Goal: Go to known website: Go to known website

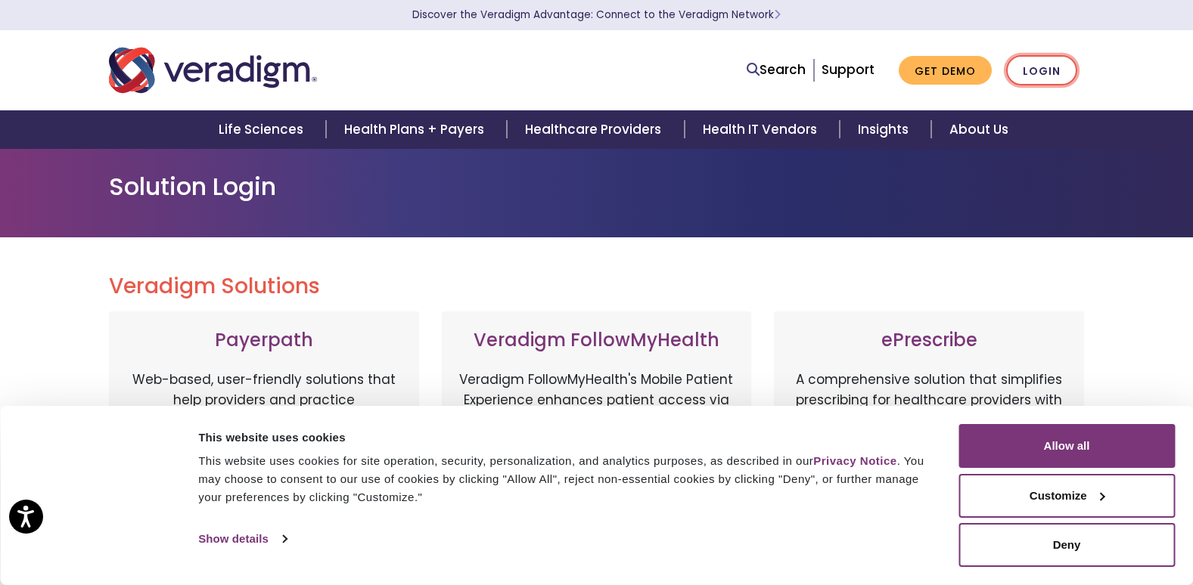
click at [1050, 71] on link "Login" at bounding box center [1041, 70] width 71 height 31
click at [1037, 69] on link "Login" at bounding box center [1041, 70] width 71 height 31
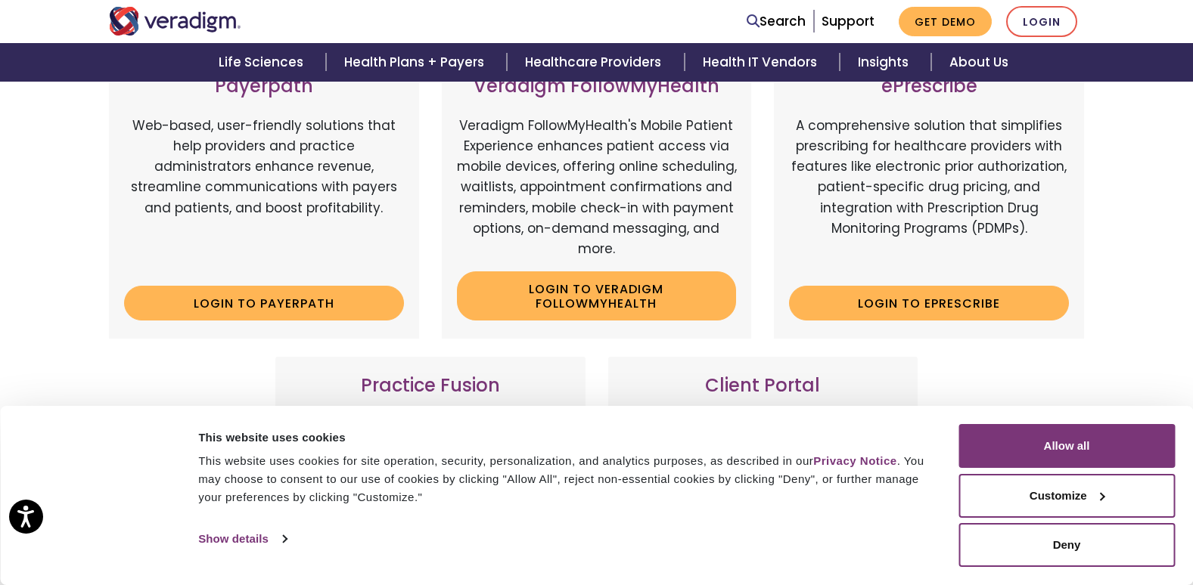
scroll to position [202, 0]
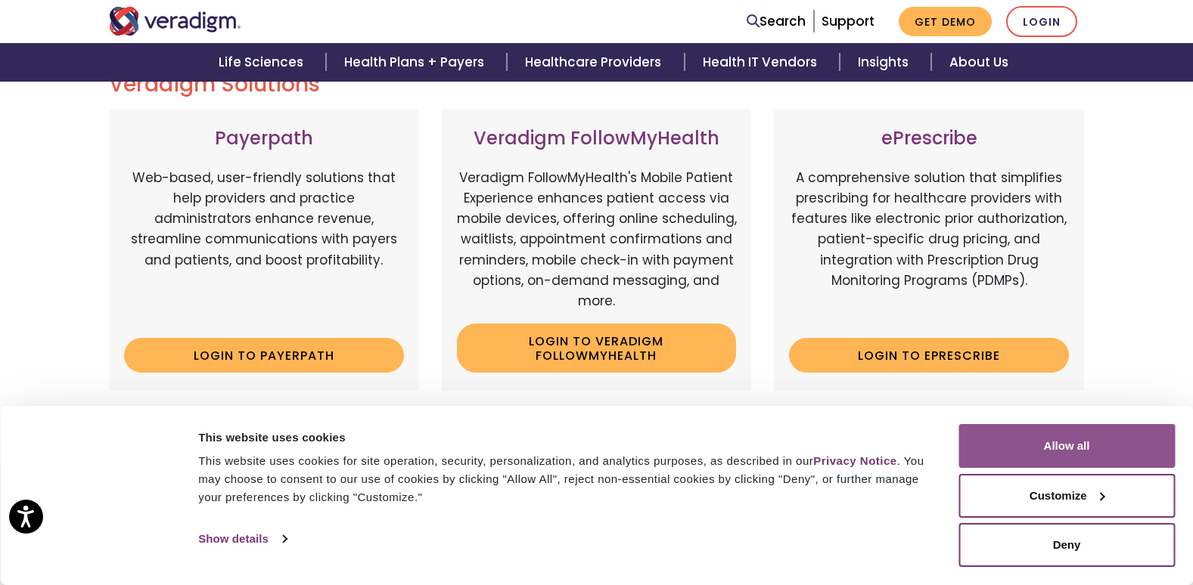
click at [1083, 448] on button "Allow all" at bounding box center [1066, 446] width 216 height 44
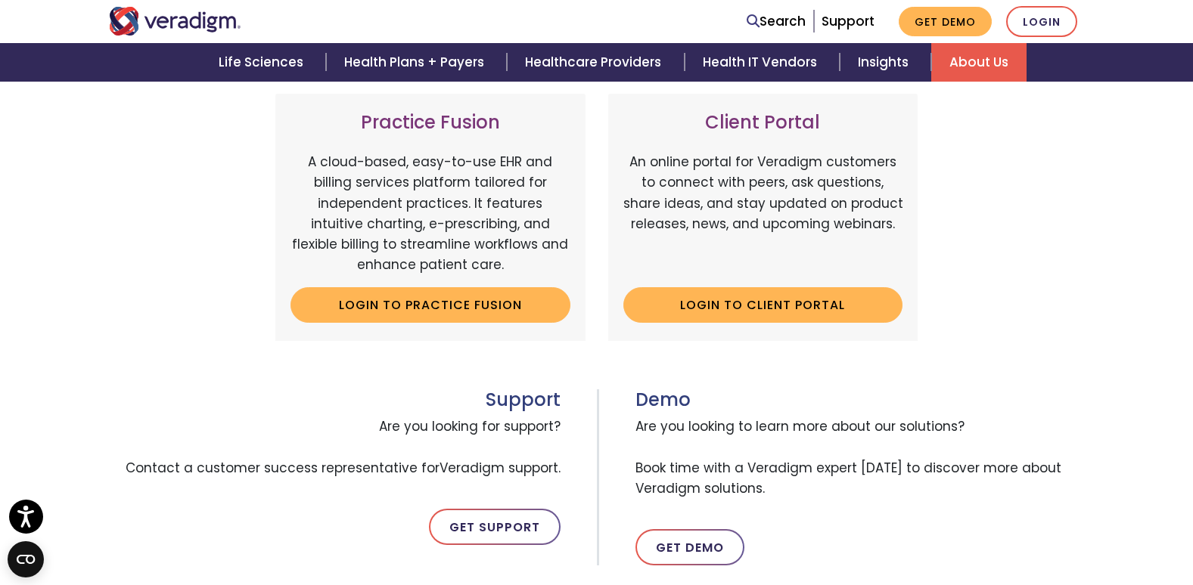
scroll to position [504, 0]
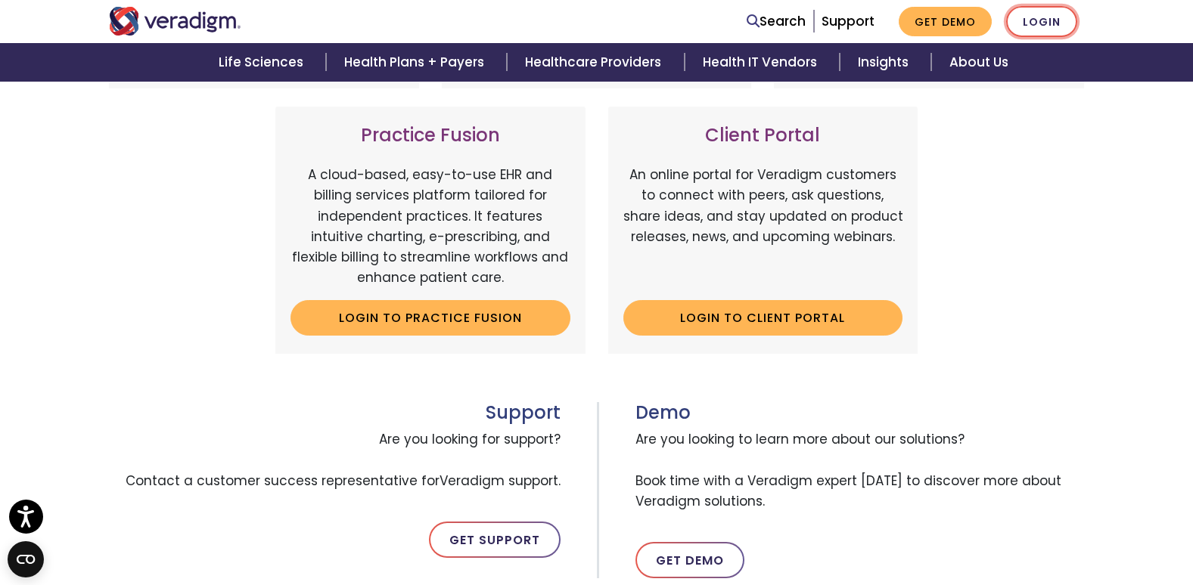
click at [1035, 23] on link "Login" at bounding box center [1041, 21] width 71 height 31
